Goal: Obtain resource: Obtain resource

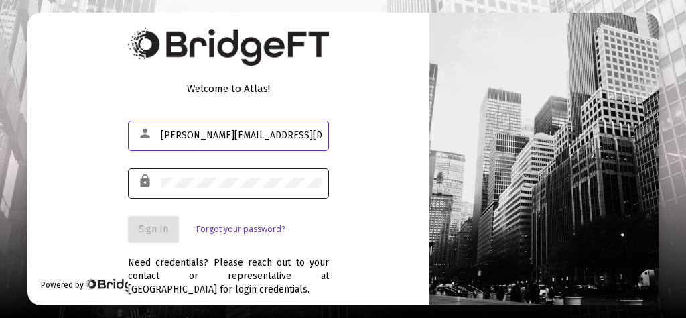
type input "[PERSON_NAME][EMAIL_ADDRESS][DOMAIN_NAME]"
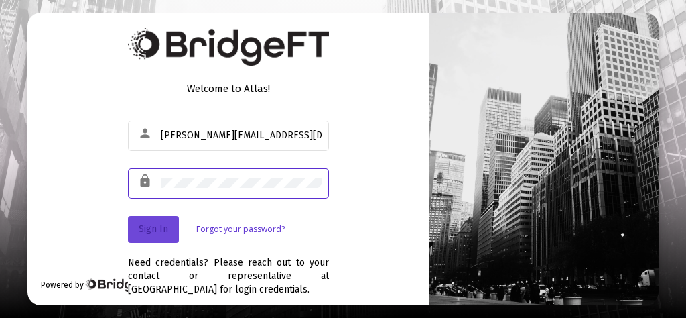
click at [159, 230] on span "Sign In" at bounding box center [153, 228] width 29 height 11
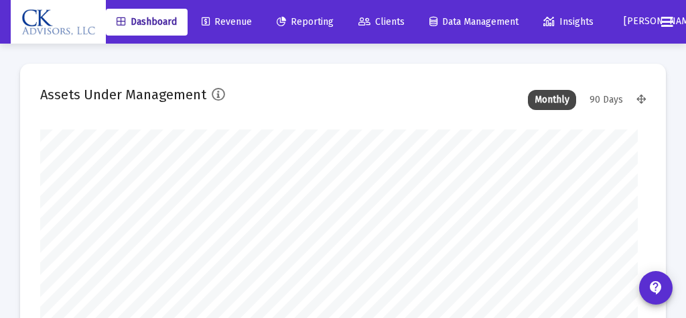
type input "[DATE]"
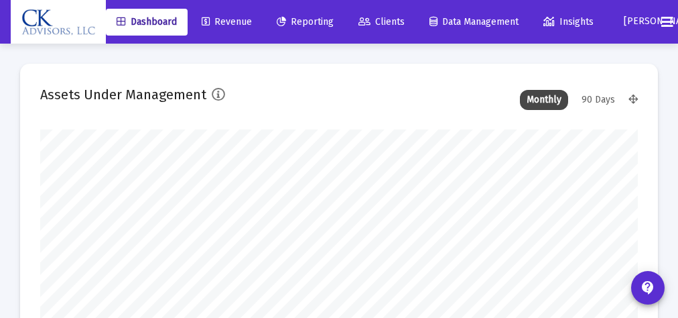
scroll to position [268, 269]
click at [314, 16] on span "Reporting" at bounding box center [305, 21] width 57 height 11
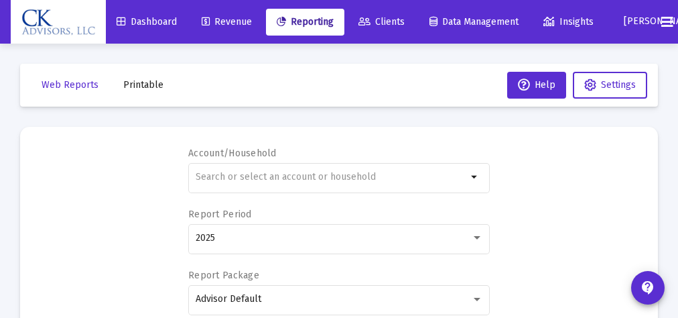
click at [157, 83] on span "Printable" at bounding box center [143, 84] width 40 height 11
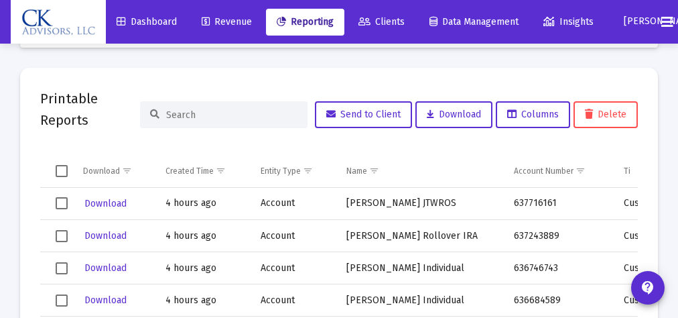
scroll to position [68, 0]
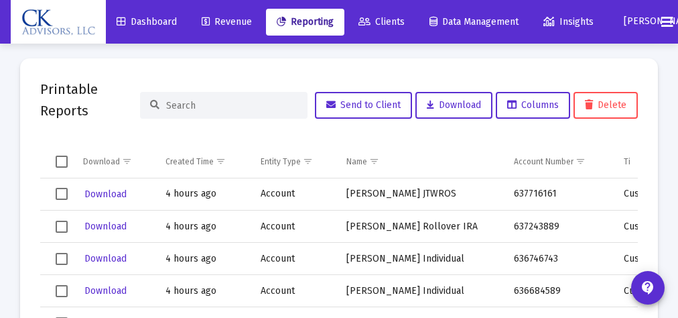
click at [62, 193] on span "Select row" at bounding box center [62, 194] width 12 height 12
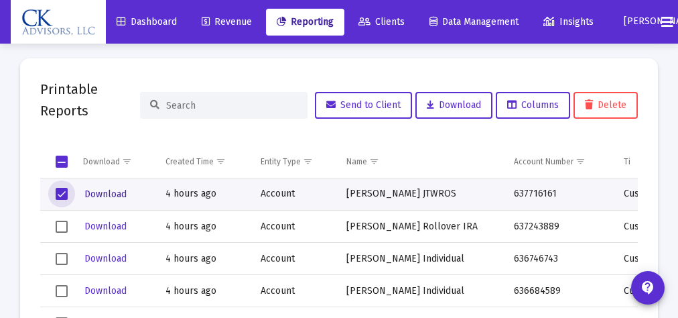
click at [112, 196] on span "Download" at bounding box center [105, 193] width 42 height 11
click at [66, 190] on span "Select row" at bounding box center [62, 194] width 12 height 12
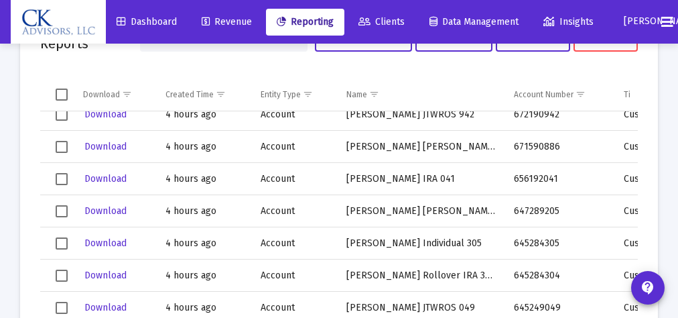
scroll to position [813, 0]
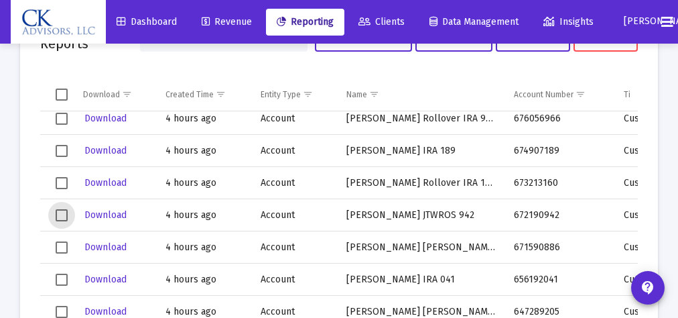
click at [64, 212] on span "Select row" at bounding box center [62, 215] width 12 height 12
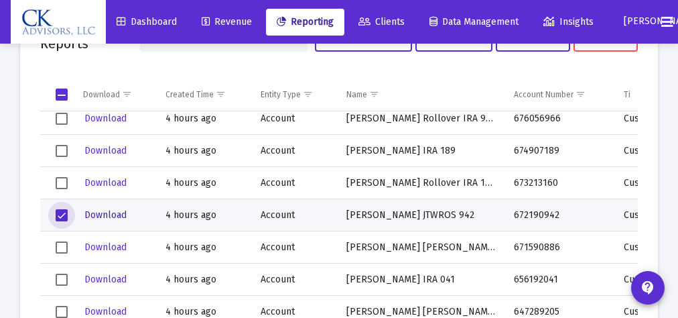
click at [109, 214] on span "Download" at bounding box center [105, 214] width 42 height 11
click at [59, 213] on span "Select row" at bounding box center [62, 215] width 12 height 12
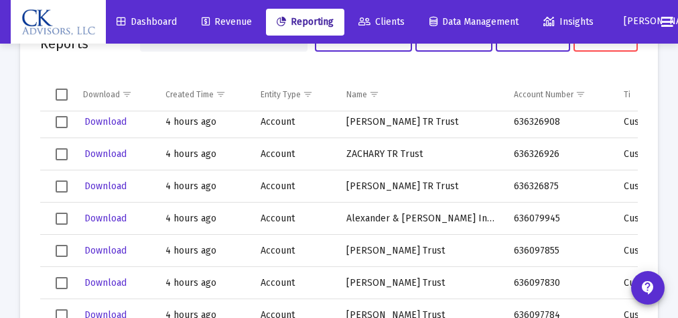
scroll to position [220, 0]
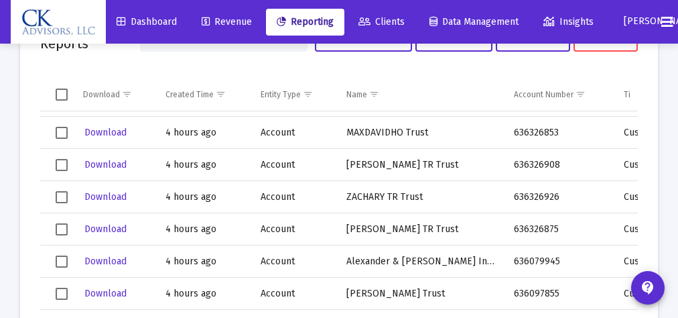
click at [62, 131] on span "Select row" at bounding box center [62, 133] width 12 height 12
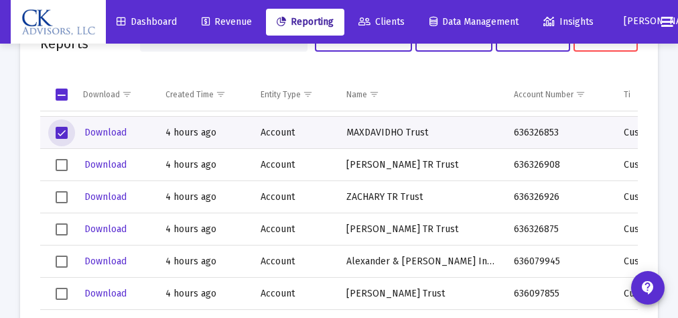
click at [62, 130] on span "Select row" at bounding box center [62, 133] width 12 height 12
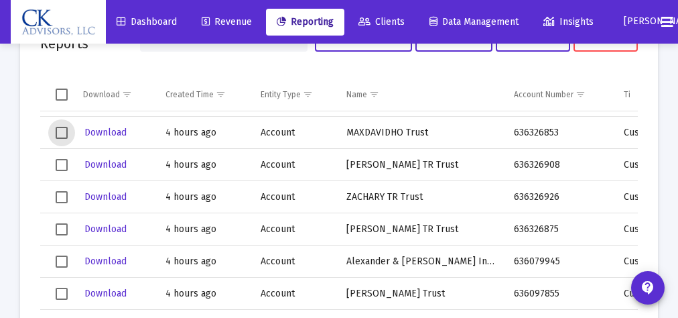
click at [62, 226] on span "Select row" at bounding box center [62, 229] width 12 height 12
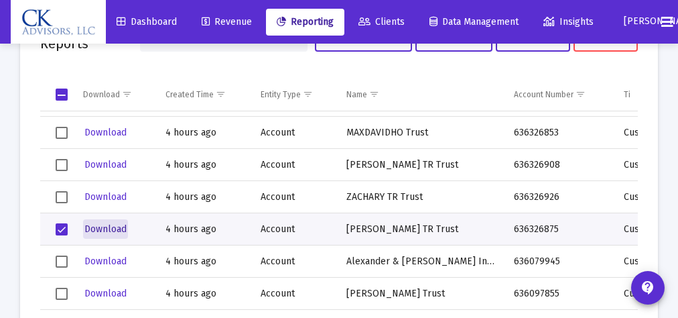
click at [113, 228] on span "Download" at bounding box center [105, 228] width 42 height 11
click at [60, 229] on span "Select row" at bounding box center [62, 229] width 12 height 12
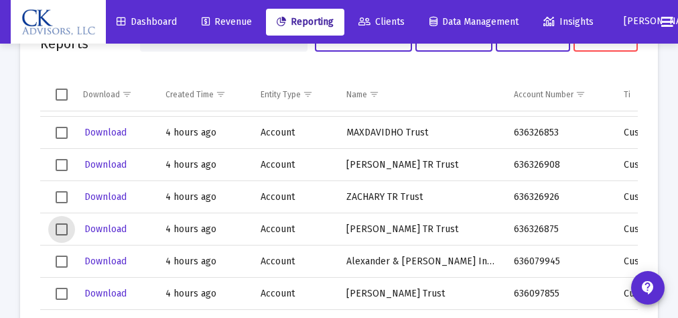
click at [58, 160] on span "Select row" at bounding box center [62, 165] width 12 height 12
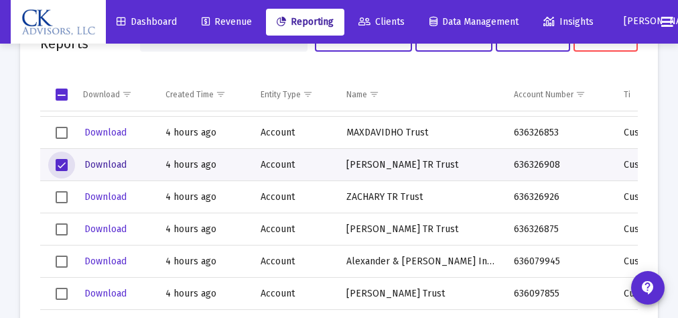
click at [107, 161] on span "Download" at bounding box center [105, 164] width 42 height 11
click at [60, 164] on span "Select row" at bounding box center [62, 165] width 12 height 12
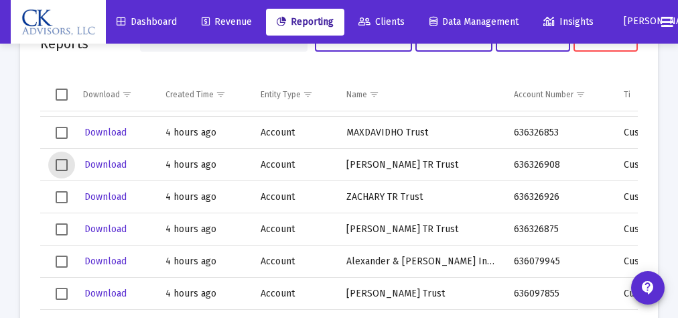
click at [64, 129] on span "Select row" at bounding box center [62, 133] width 12 height 12
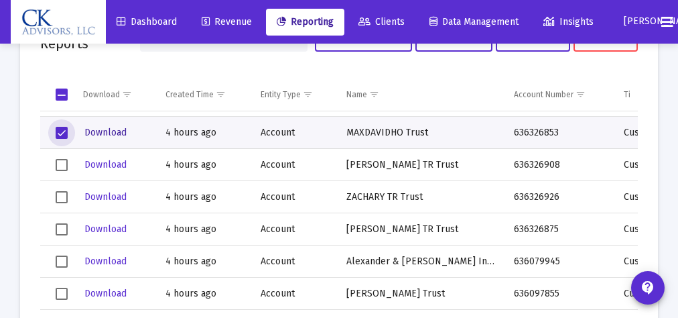
click at [115, 131] on span "Download" at bounding box center [105, 132] width 42 height 11
click at [64, 131] on span "Select row" at bounding box center [62, 133] width 12 height 12
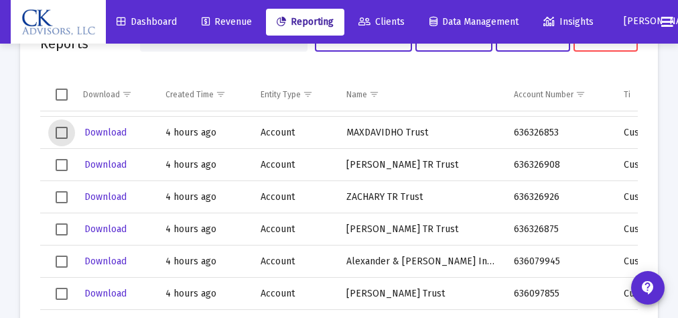
click at [61, 194] on span "Select row" at bounding box center [62, 197] width 12 height 12
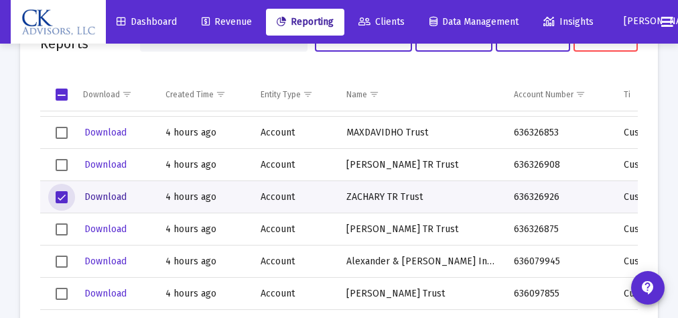
click at [110, 198] on span "Download" at bounding box center [105, 196] width 42 height 11
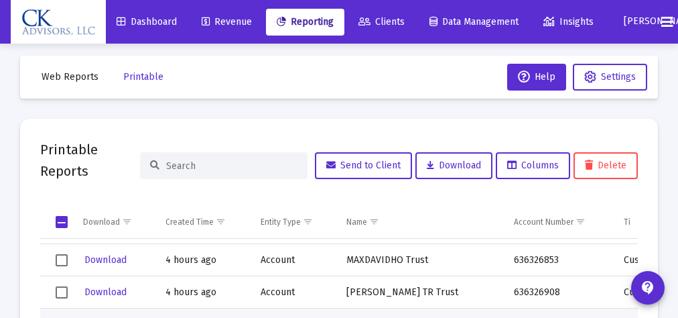
scroll to position [0, 0]
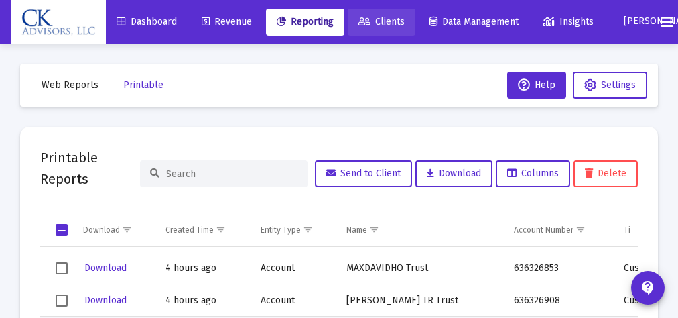
click at [397, 19] on span "Clients" at bounding box center [381, 21] width 46 height 11
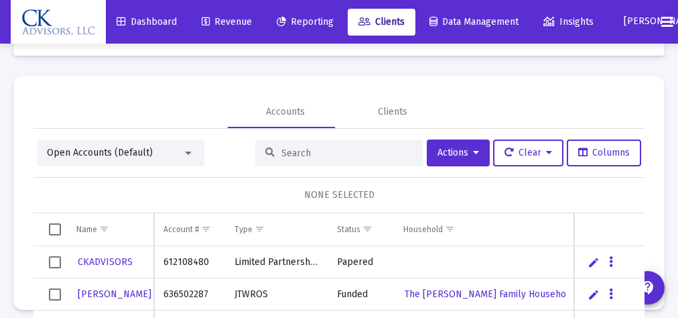
scroll to position [55, 0]
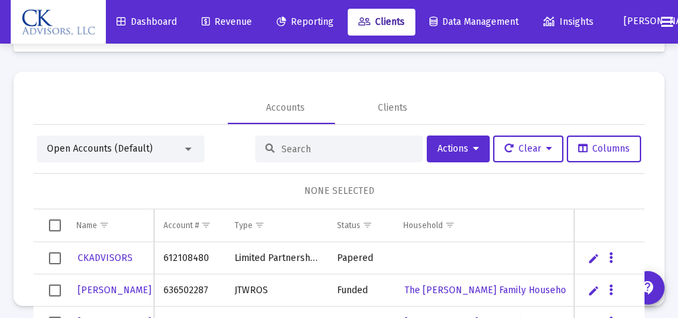
click at [52, 223] on span "Select all" at bounding box center [55, 225] width 12 height 12
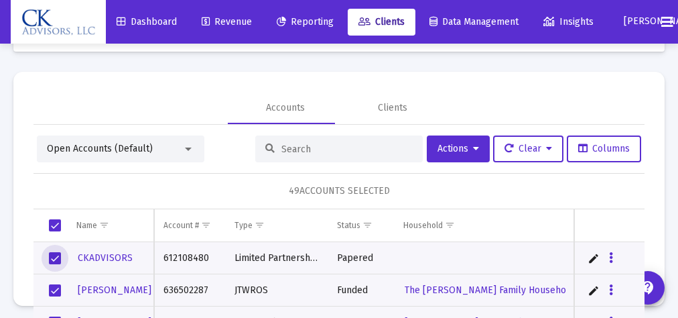
click at [54, 258] on span "Select row" at bounding box center [55, 258] width 12 height 12
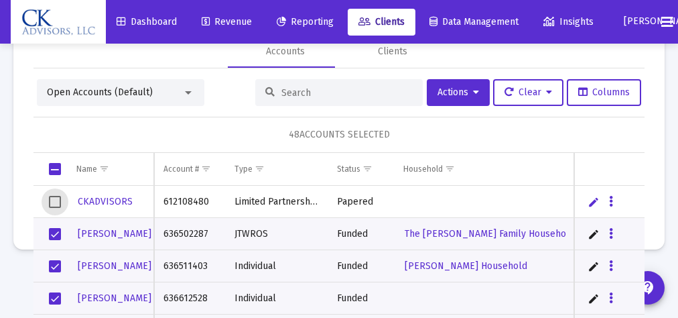
scroll to position [63, 0]
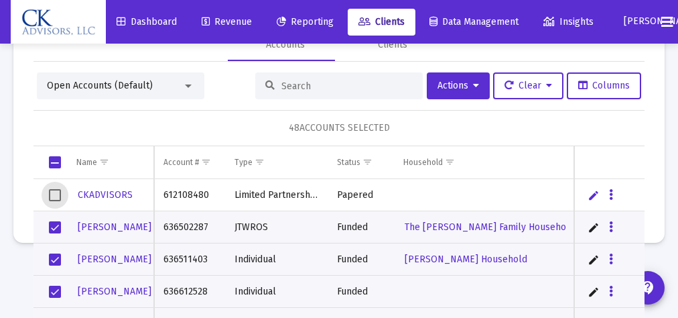
click at [62, 287] on td "Data grid" at bounding box center [49, 291] width 33 height 32
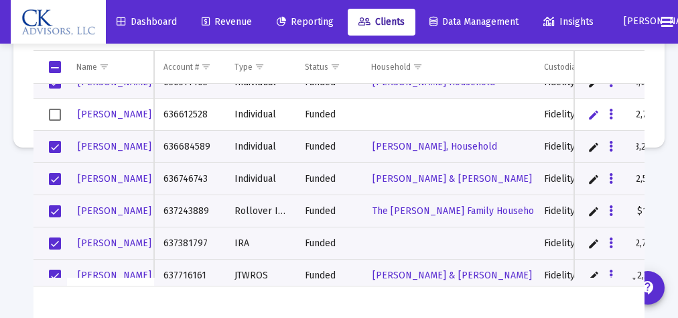
scroll to position [1381, 0]
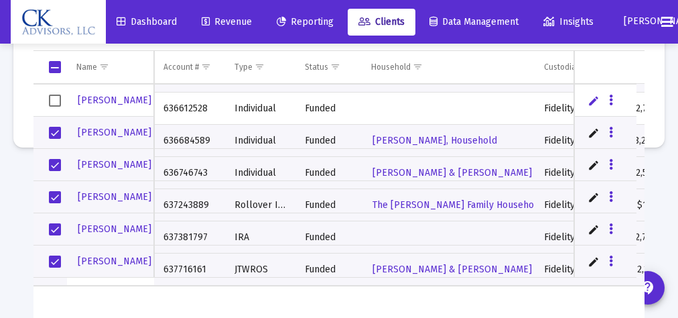
click at [54, 224] on span "Select row" at bounding box center [55, 229] width 12 height 12
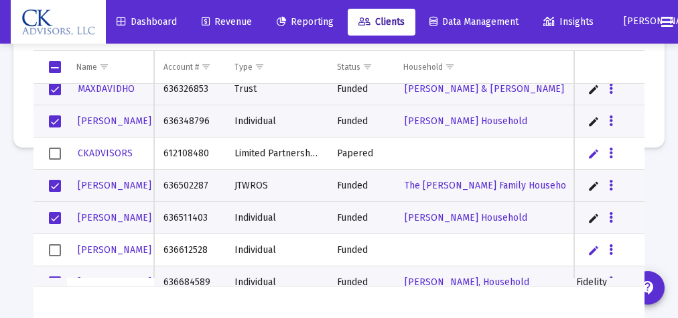
scroll to position [0, 0]
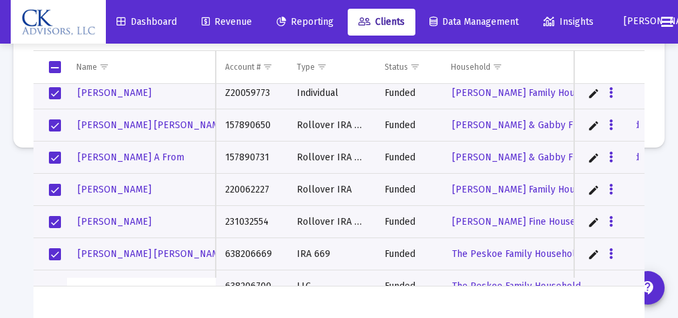
click at [50, 184] on span "Select row" at bounding box center [55, 190] width 12 height 12
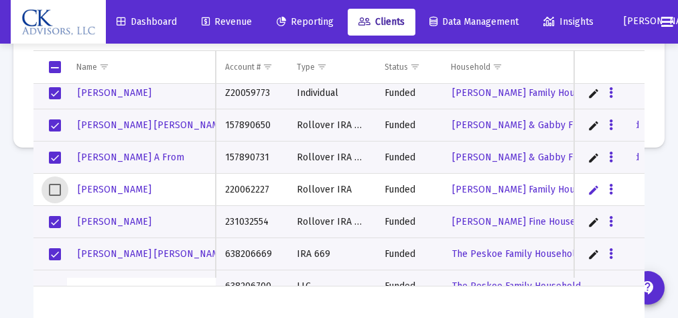
click at [58, 91] on span "Select row" at bounding box center [55, 93] width 12 height 12
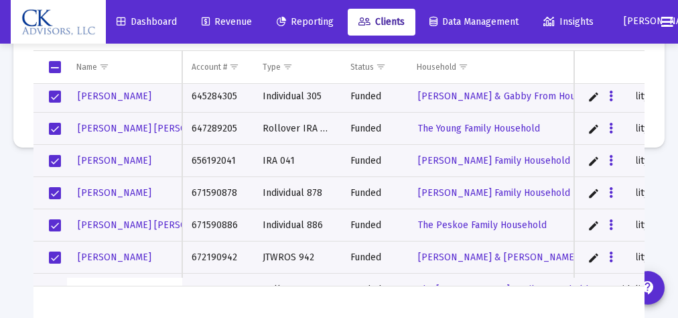
click at [59, 190] on span "Select row" at bounding box center [55, 193] width 12 height 12
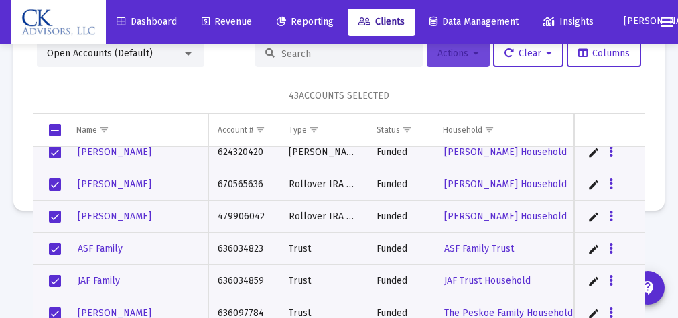
click at [444, 56] on span "Actions" at bounding box center [458, 53] width 42 height 11
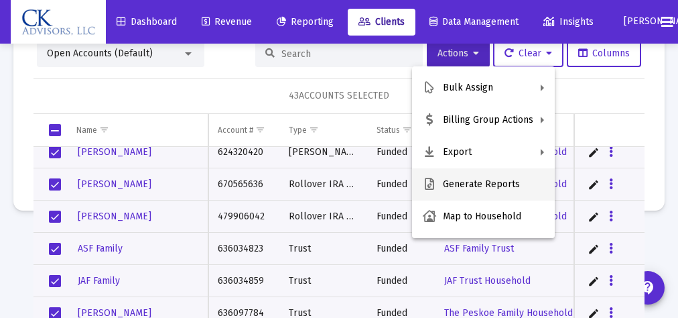
click at [486, 182] on button "Generate Reports" at bounding box center [483, 184] width 143 height 32
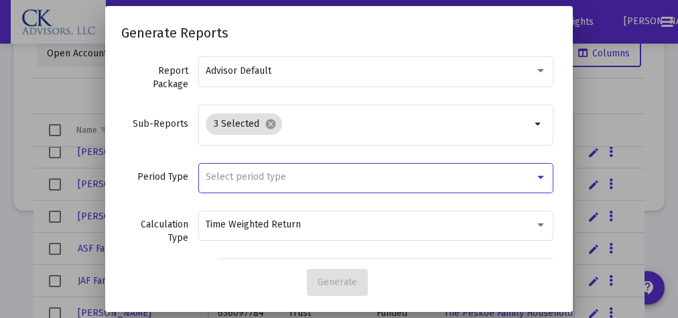
click at [537, 176] on div at bounding box center [540, 177] width 7 height 3
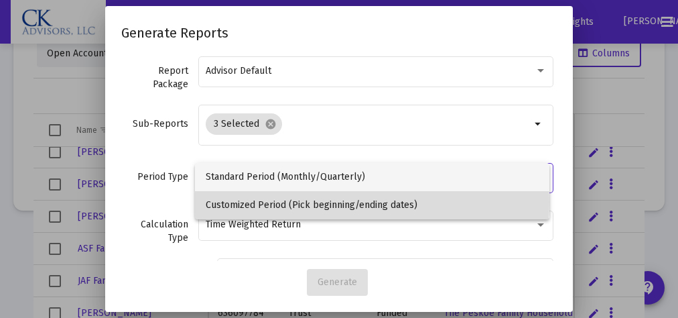
click at [299, 202] on span "Customized Period (Pick beginning/ending dates)" at bounding box center [372, 205] width 333 height 28
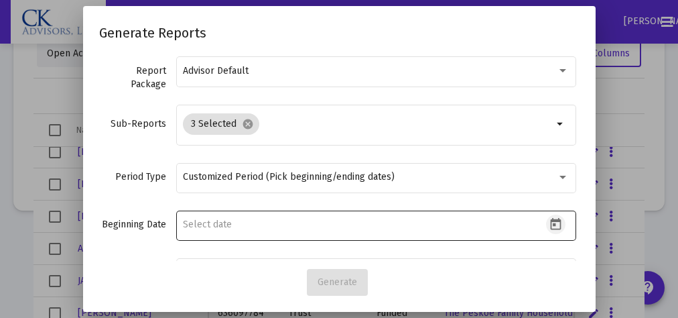
click at [549, 222] on icon "Open calendar" at bounding box center [556, 224] width 14 height 14
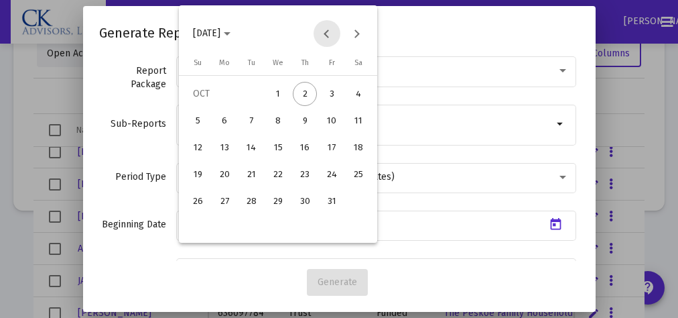
click at [325, 33] on button "Previous month" at bounding box center [327, 33] width 27 height 27
click at [249, 118] on div "1" at bounding box center [251, 121] width 24 height 24
type input "[DATE]"
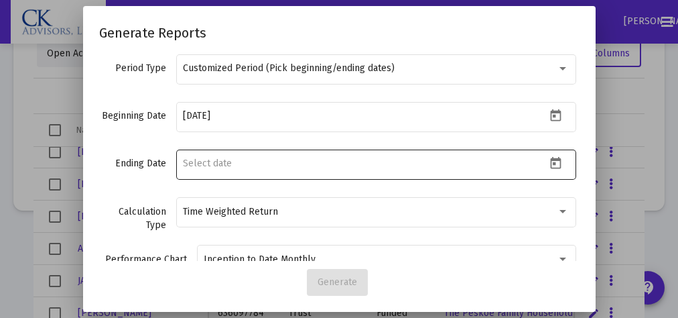
click at [550, 161] on icon "Open calendar" at bounding box center [555, 163] width 11 height 12
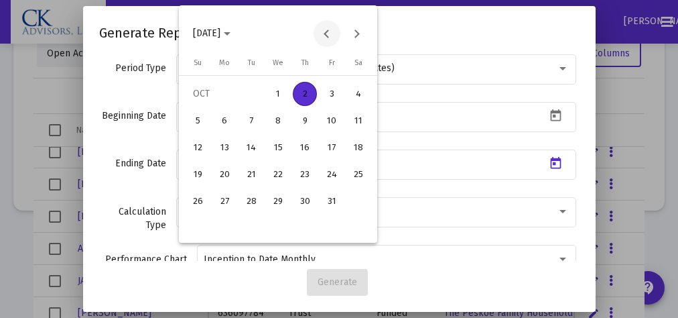
click at [327, 32] on button "Previous month" at bounding box center [327, 33] width 27 height 27
click at [255, 226] on div "30" at bounding box center [251, 228] width 24 height 24
type input "[DATE]"
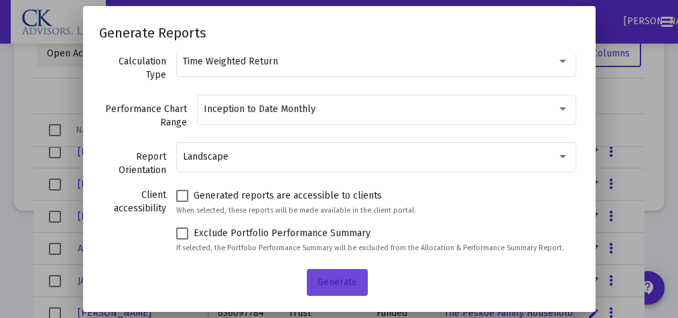
click at [334, 273] on button "Generate" at bounding box center [337, 282] width 61 height 27
